Goal: Find specific page/section: Find specific page/section

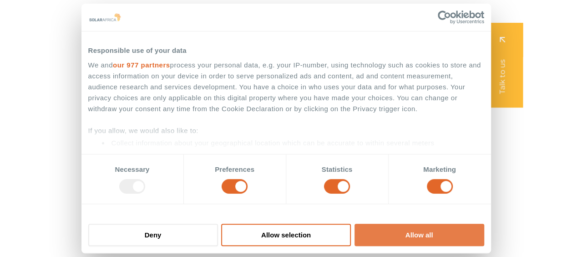
click at [424, 233] on button "Allow all" at bounding box center [419, 234] width 130 height 22
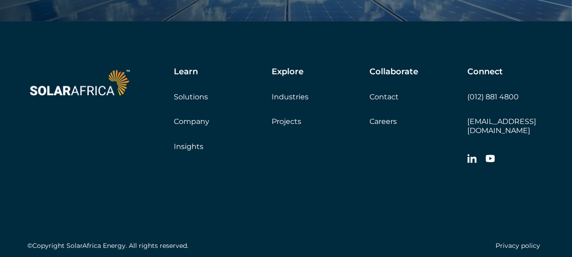
scroll to position [3041, 0]
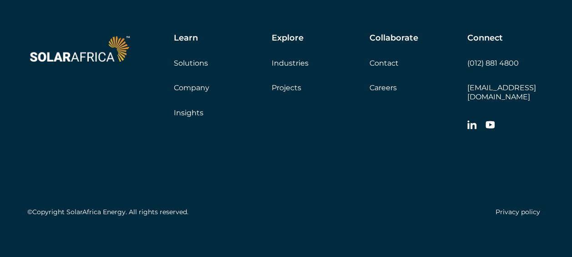
click at [390, 88] on link "Careers" at bounding box center [382, 87] width 27 height 9
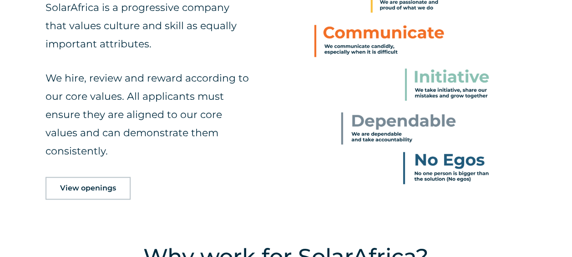
scroll to position [406, 0]
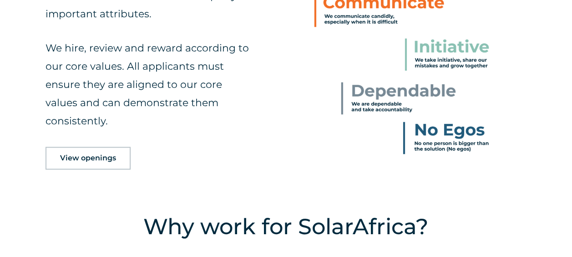
click at [102, 159] on span "View openings" at bounding box center [88, 157] width 56 height 7
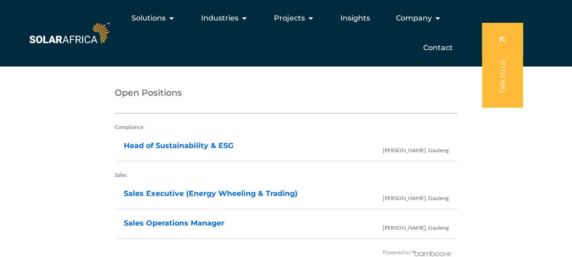
scroll to position [1868, 0]
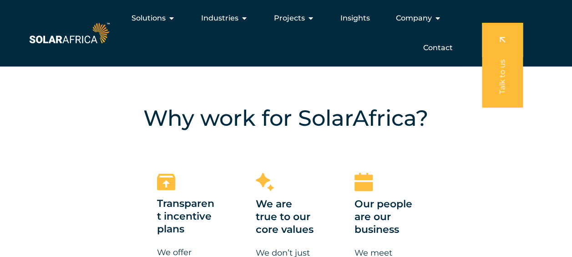
scroll to position [406, 0]
